Goal: Task Accomplishment & Management: Manage account settings

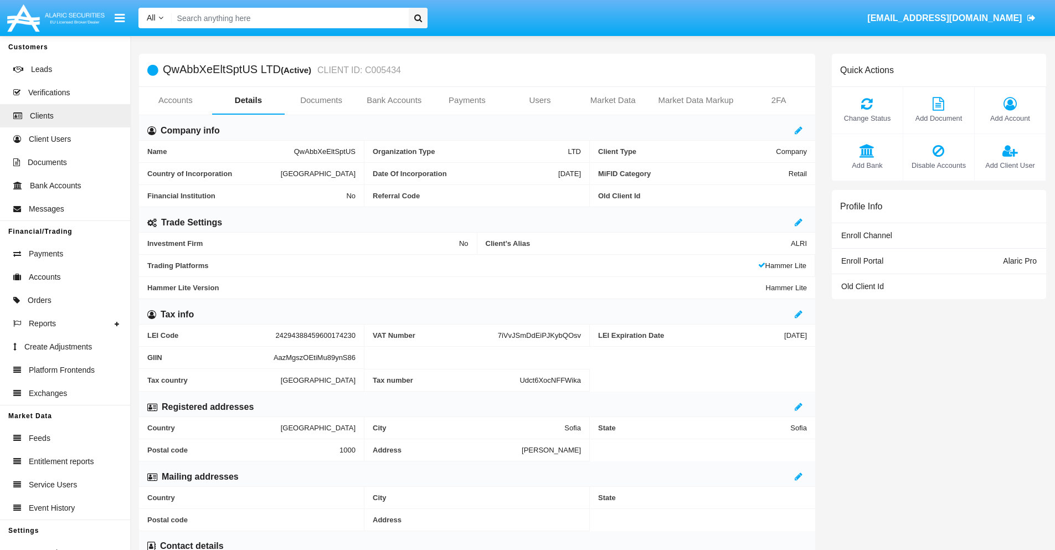
click at [540, 100] on link "Users" at bounding box center [539, 100] width 73 height 27
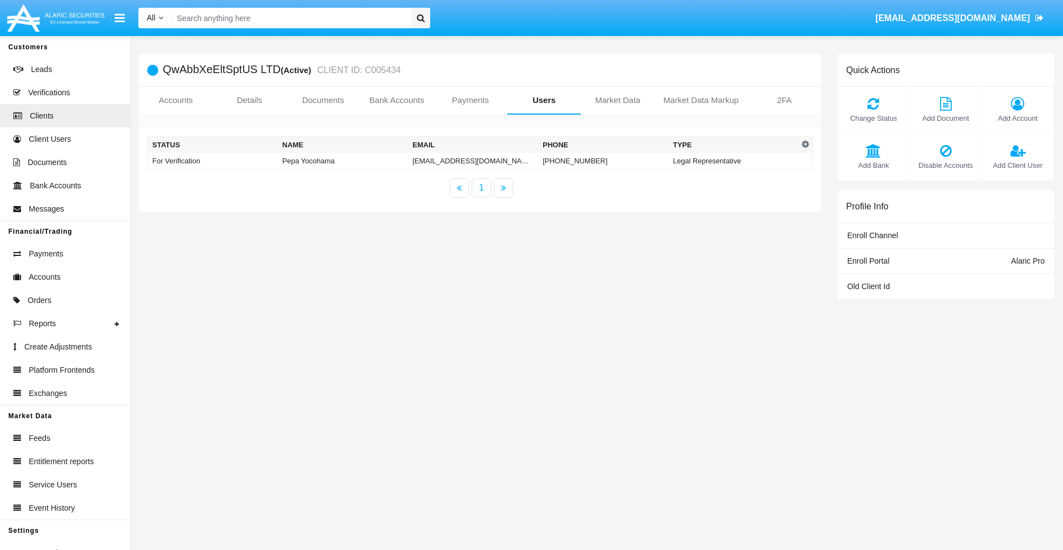
click at [473, 161] on td "[EMAIL_ADDRESS][DOMAIN_NAME]" at bounding box center [473, 161] width 130 height 17
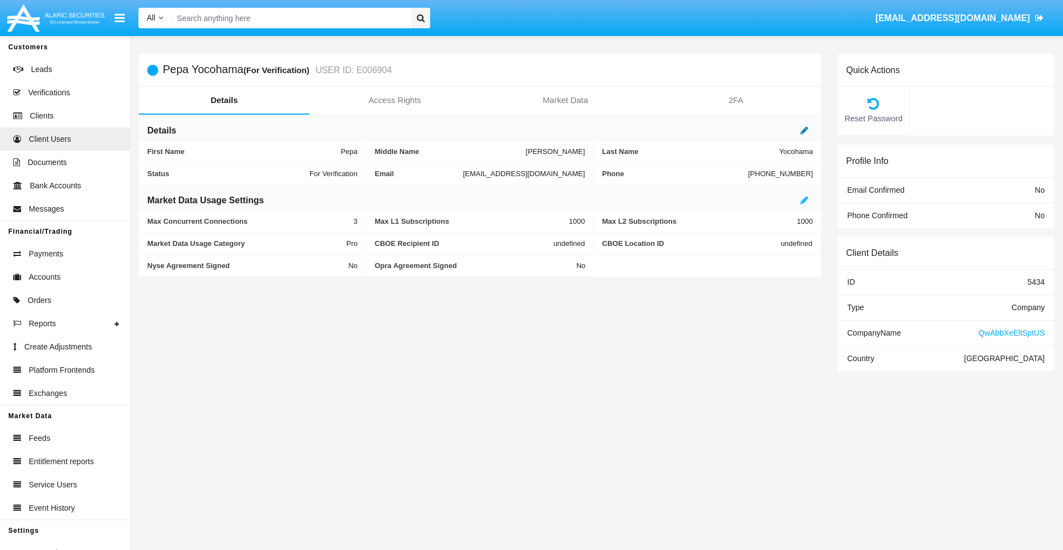
click at [805, 130] on icon at bounding box center [805, 130] width 8 height 9
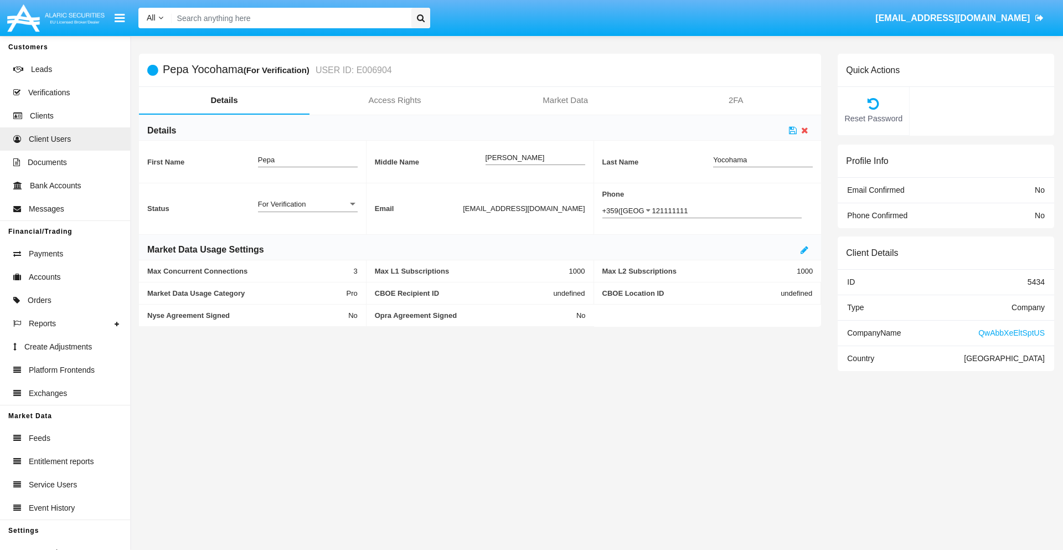
click at [307, 204] on div "For Verification" at bounding box center [303, 203] width 90 height 9
click at [307, 210] on span "Verified" at bounding box center [308, 210] width 100 height 22
click at [793, 130] on icon at bounding box center [793, 130] width 8 height 9
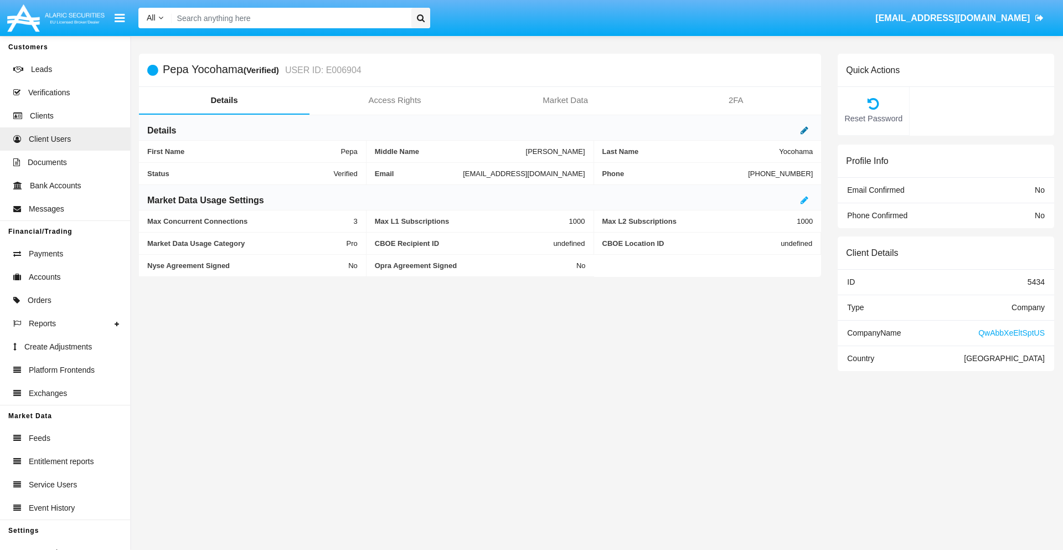
click at [805, 130] on icon at bounding box center [805, 130] width 8 height 9
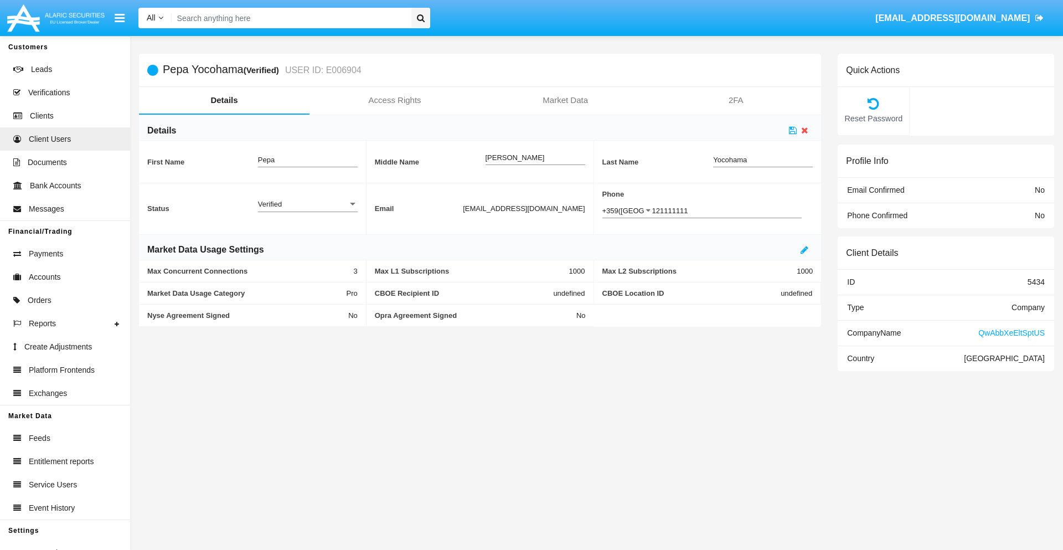
click at [307, 204] on div "Verified" at bounding box center [303, 203] width 90 height 9
click at [307, 210] on span "Active" at bounding box center [308, 210] width 100 height 22
click at [793, 130] on icon at bounding box center [793, 130] width 8 height 9
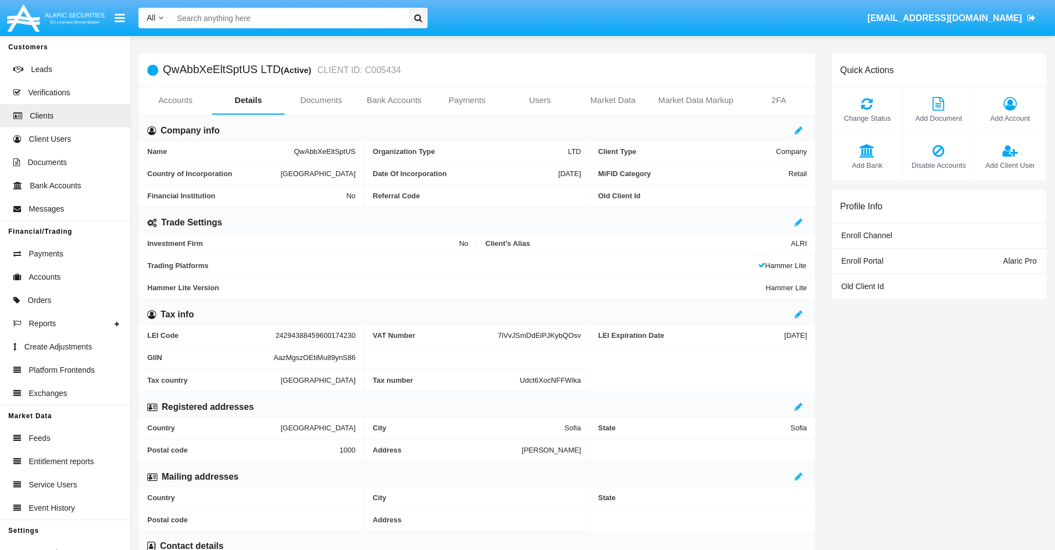
click at [1010, 165] on span "Add Client User" at bounding box center [1010, 165] width 60 height 11
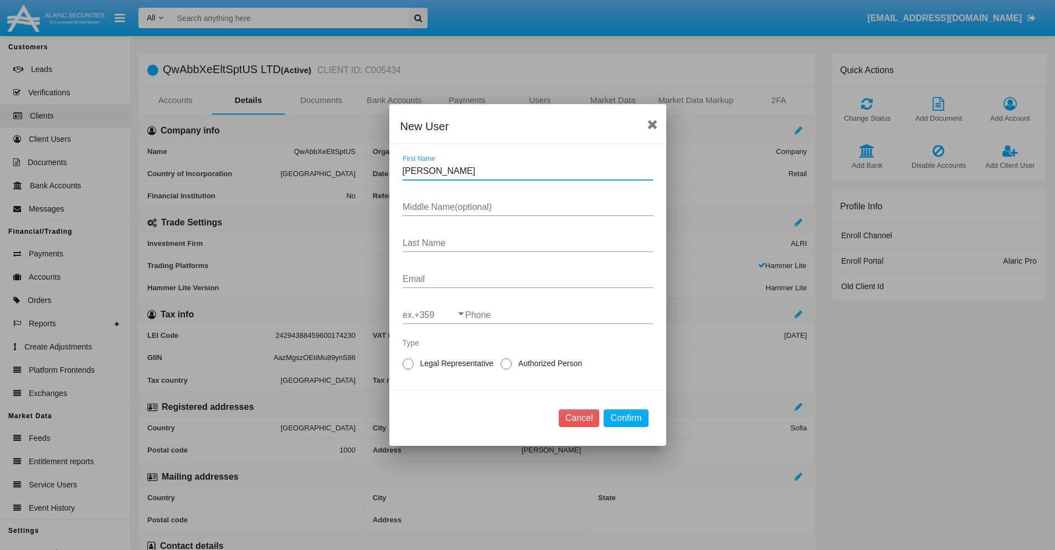
type input "Avery"
type input "Ernesto"
type input "Shields"
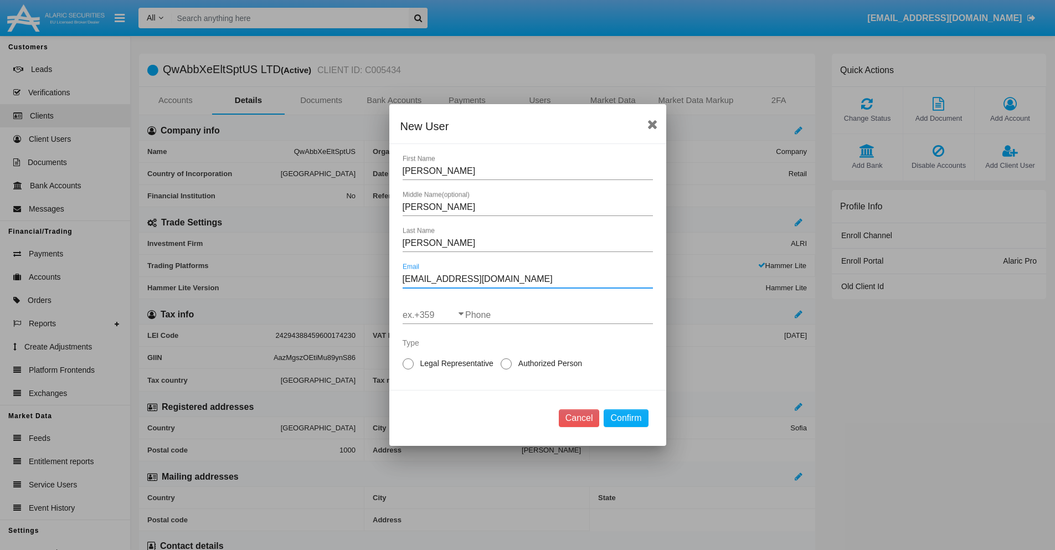
type input "4a70tikj@jergg0.bg"
click at [434, 315] on input "ex.+359" at bounding box center [434, 315] width 63 height 10
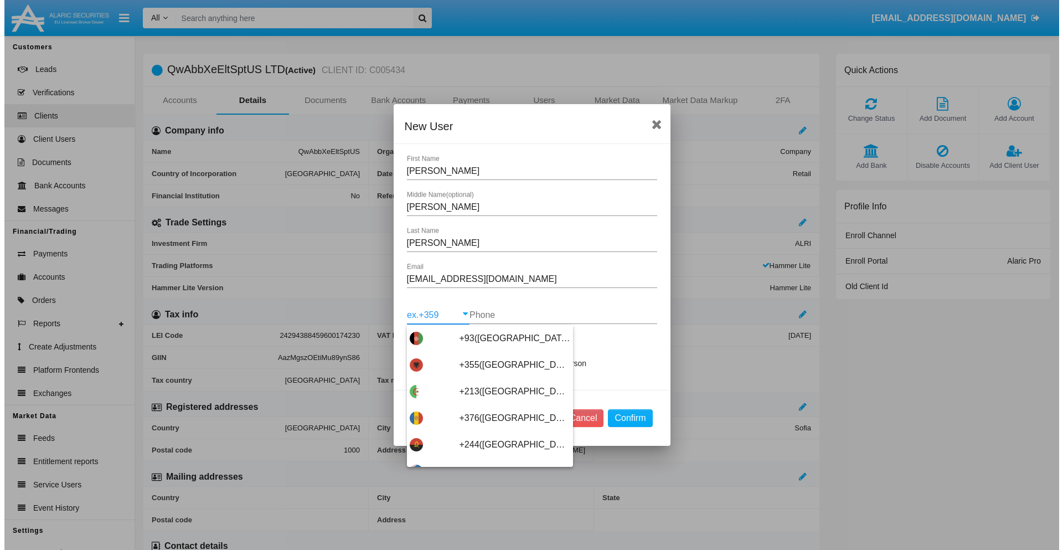
scroll to position [5893, 0]
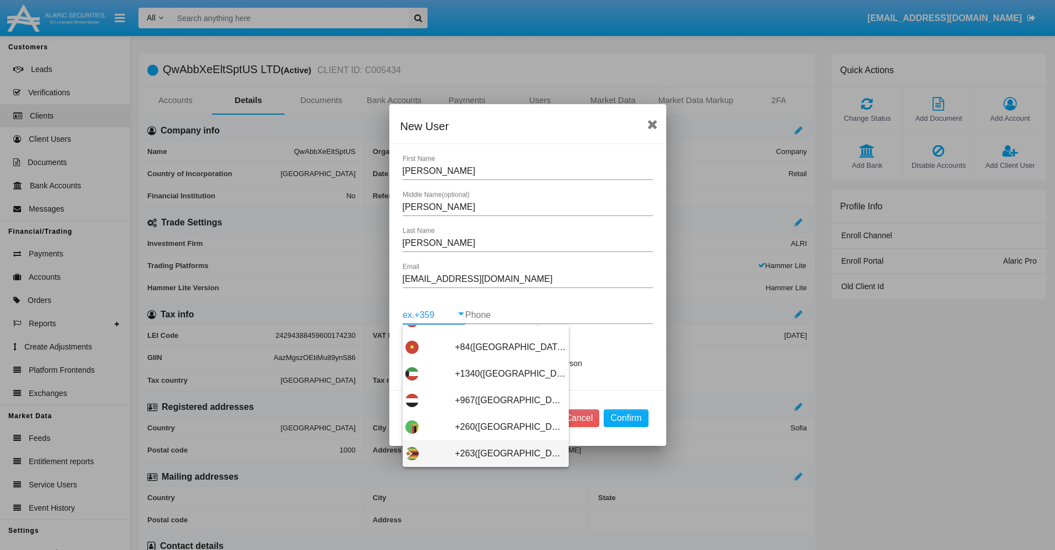
click at [481, 454] on span "+263(Zimbabwe)" at bounding box center [510, 453] width 111 height 27
type input "+263(Zimbabwe)"
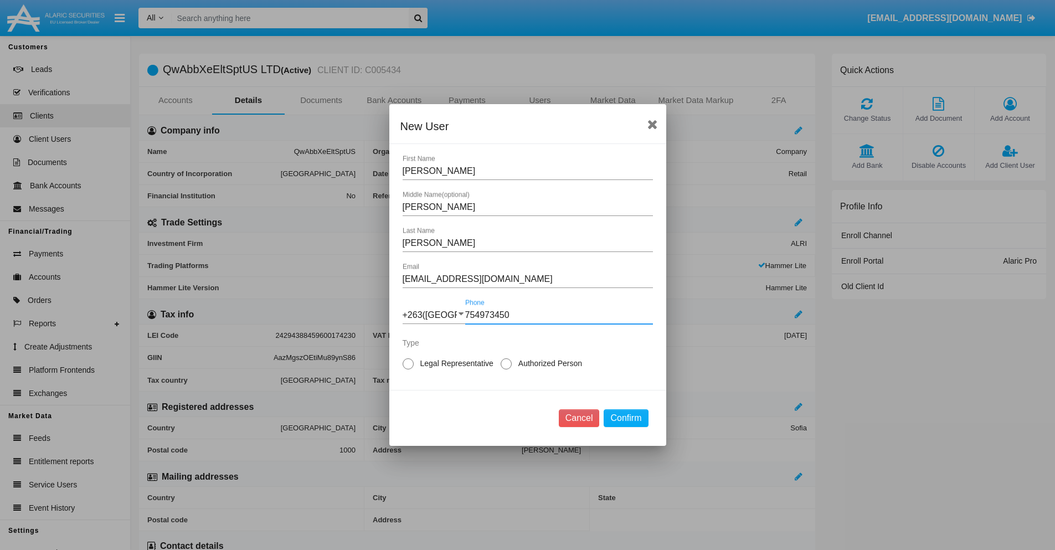
type input "754973450"
click at [548, 363] on span "Authorized Person" at bounding box center [548, 364] width 73 height 12
click at [506, 369] on input "Authorized Person" at bounding box center [506, 369] width 1 height 1
radio input "true"
click at [626, 418] on button "Confirm" at bounding box center [626, 418] width 44 height 18
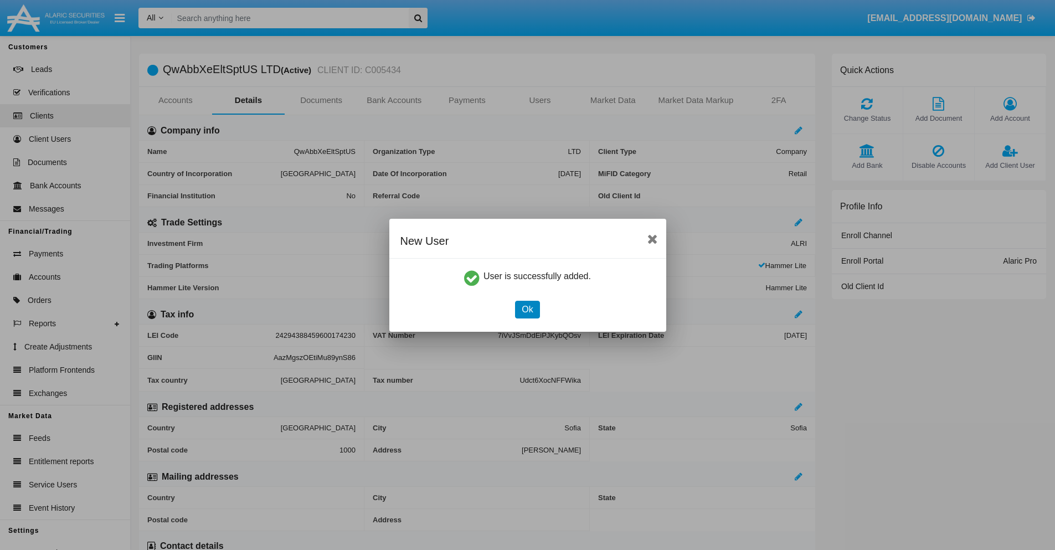
click at [527, 309] on button "Ok" at bounding box center [527, 310] width 24 height 18
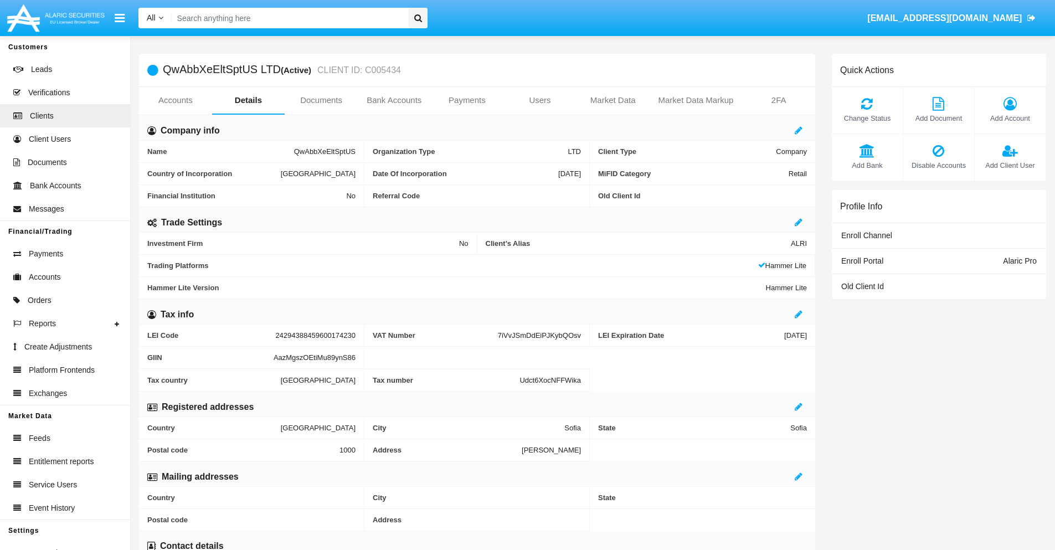
click at [1010, 165] on span "Add Client User" at bounding box center [1010, 165] width 60 height 11
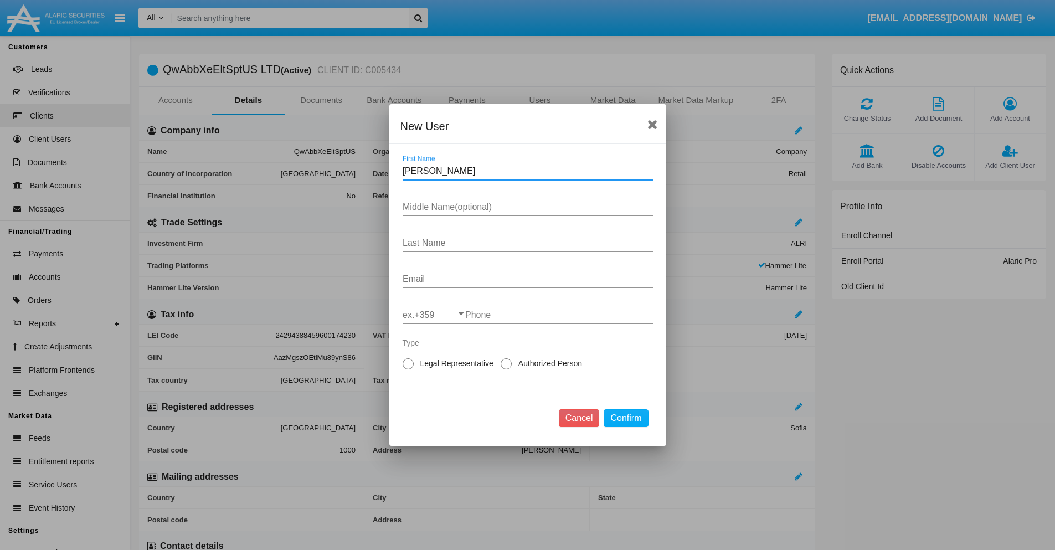
type input "Otha"
type input "Mamie"
type input "Tromp"
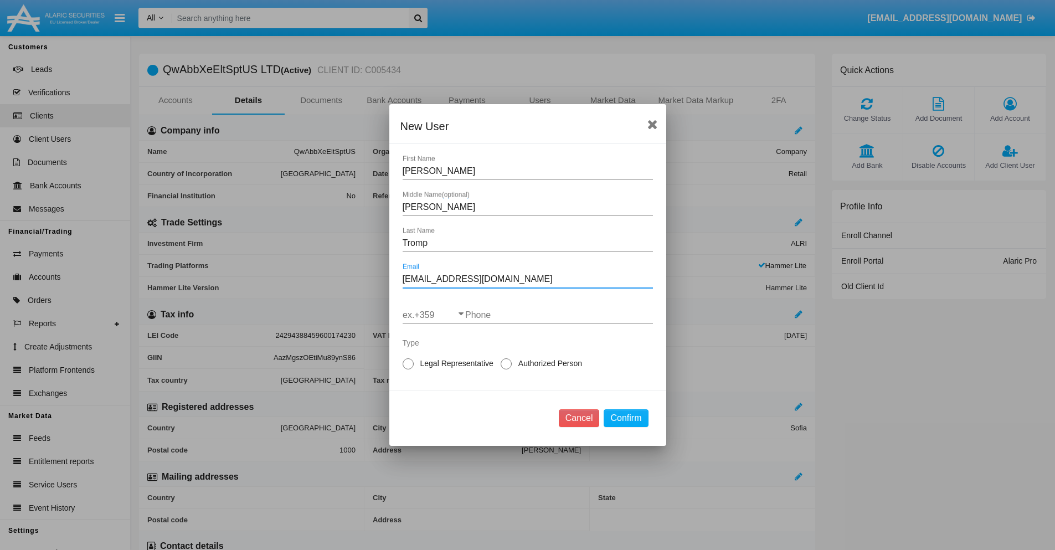
type input "plhf.4@m4x6k6-fd.org"
click at [434, 315] on input "ex.+359" at bounding box center [434, 315] width 63 height 10
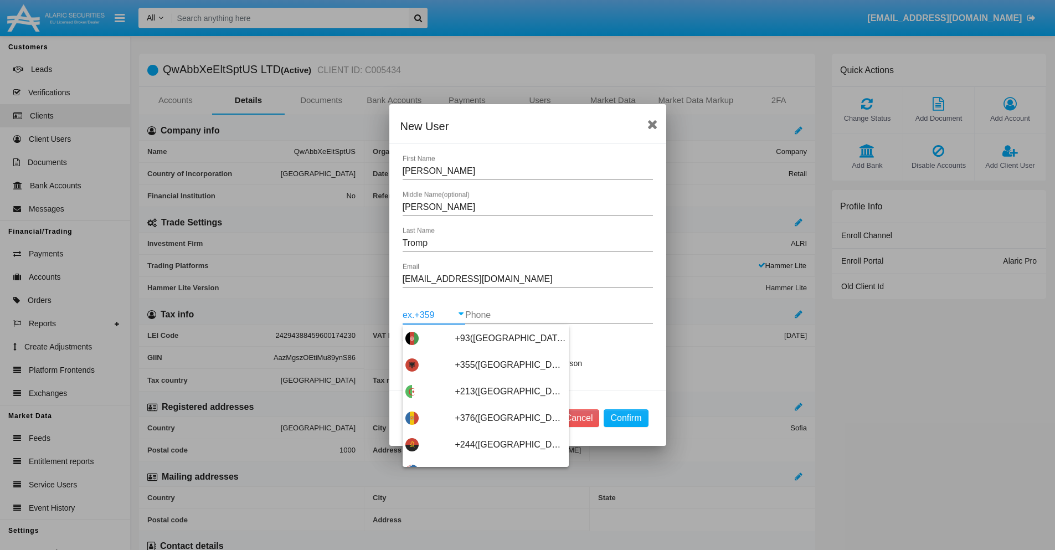
type input "+263(Zimbabwe)"
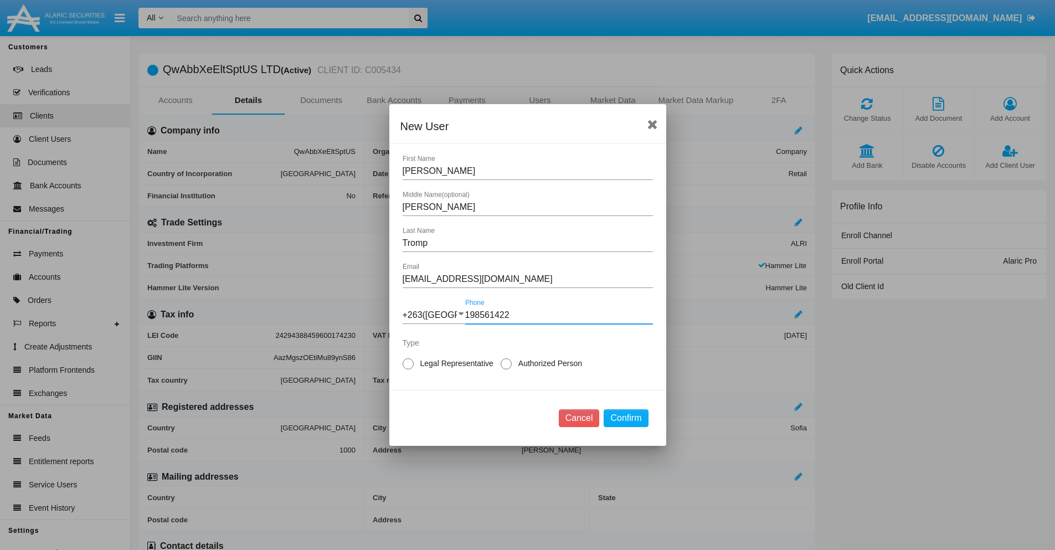
type input "198561422"
click at [455, 363] on span "Legal Representative" at bounding box center [455, 364] width 83 height 12
click at [408, 369] on input "Legal Representative" at bounding box center [408, 369] width 1 height 1
radio input "true"
click at [626, 418] on button "Confirm" at bounding box center [626, 418] width 44 height 18
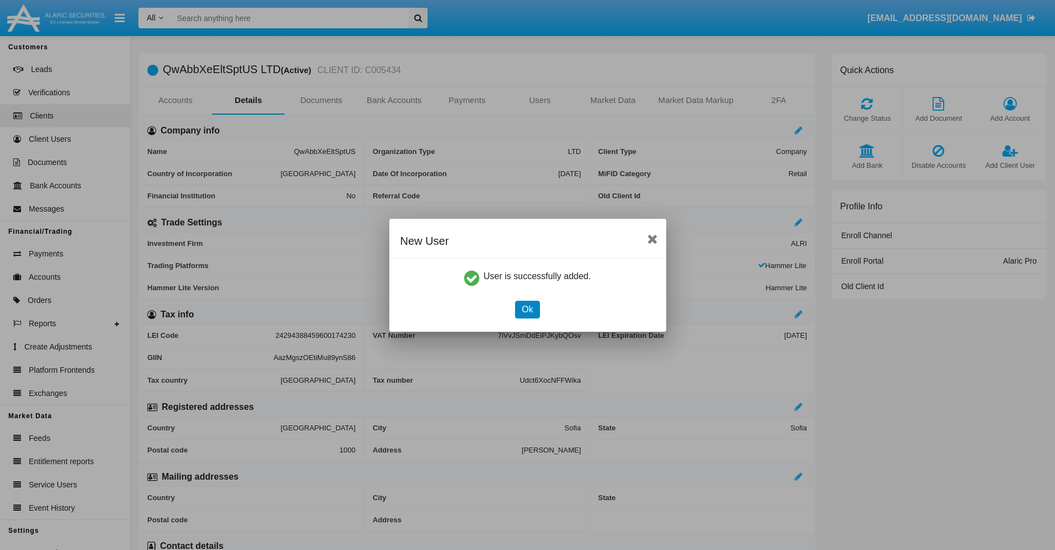
click at [527, 309] on button "Ok" at bounding box center [527, 310] width 24 height 18
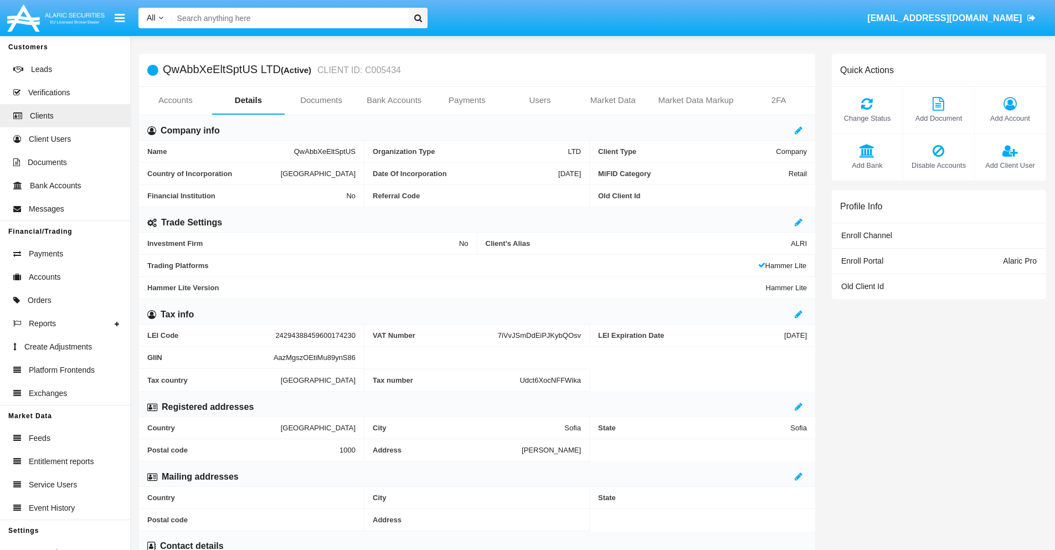
click at [540, 100] on link "Users" at bounding box center [539, 100] width 73 height 27
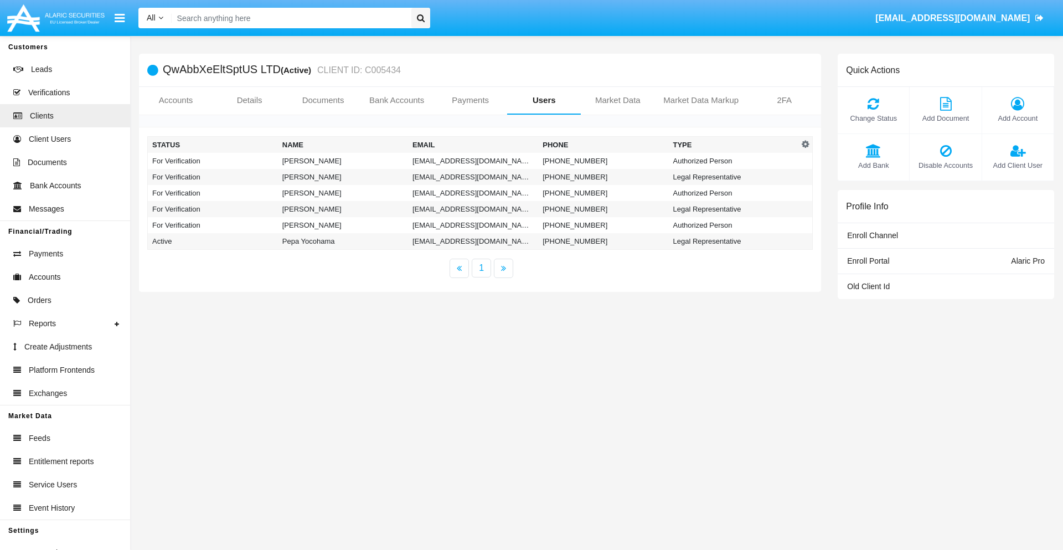
click at [473, 161] on td "[EMAIL_ADDRESS][DOMAIN_NAME]" at bounding box center [473, 161] width 130 height 16
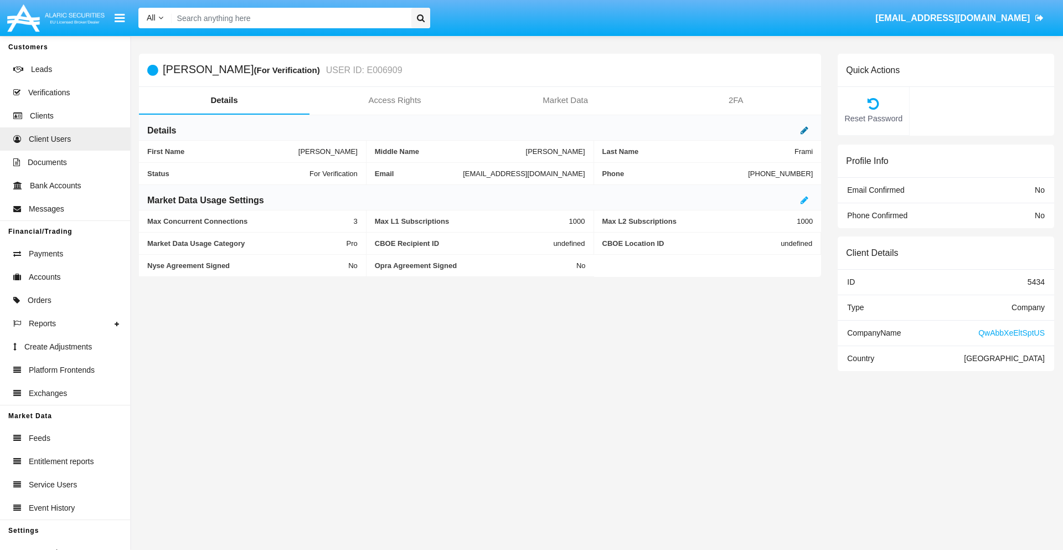
click at [805, 130] on icon at bounding box center [805, 130] width 8 height 9
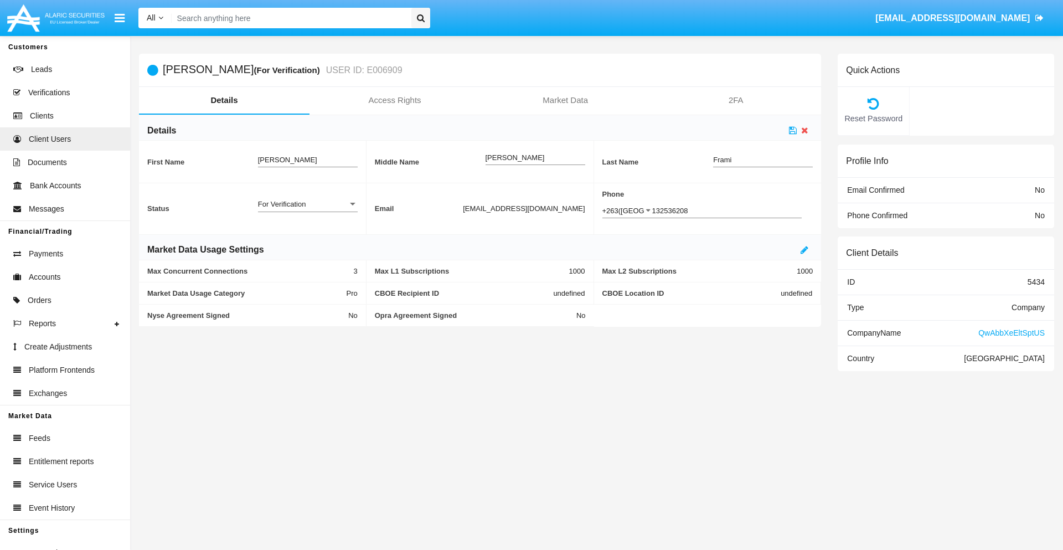
click at [307, 204] on div "For Verification" at bounding box center [303, 203] width 90 height 9
click at [307, 210] on span "Verified" at bounding box center [308, 210] width 100 height 22
click at [793, 130] on icon at bounding box center [793, 130] width 8 height 9
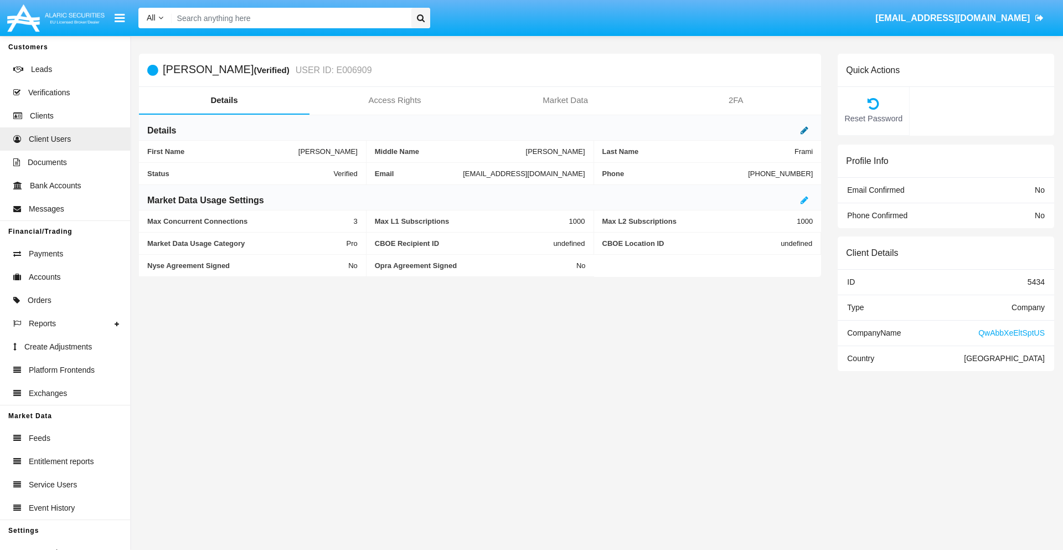
click at [805, 130] on icon at bounding box center [805, 130] width 8 height 9
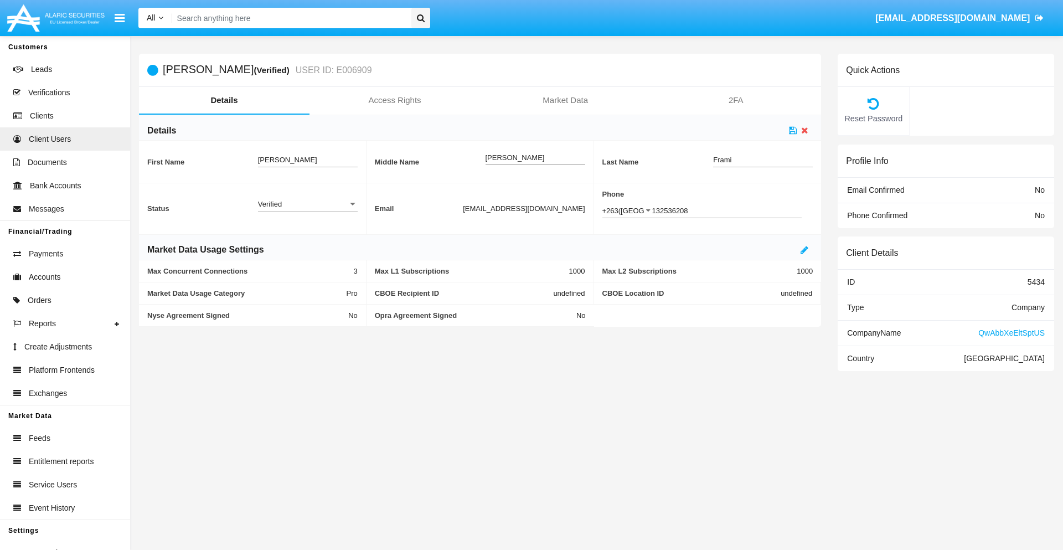
click at [307, 204] on div "Verified" at bounding box center [303, 203] width 90 height 9
click at [307, 210] on span "Active" at bounding box center [308, 210] width 100 height 22
click at [793, 130] on icon at bounding box center [793, 130] width 8 height 9
